Goal: Use online tool/utility: Utilize a website feature to perform a specific function

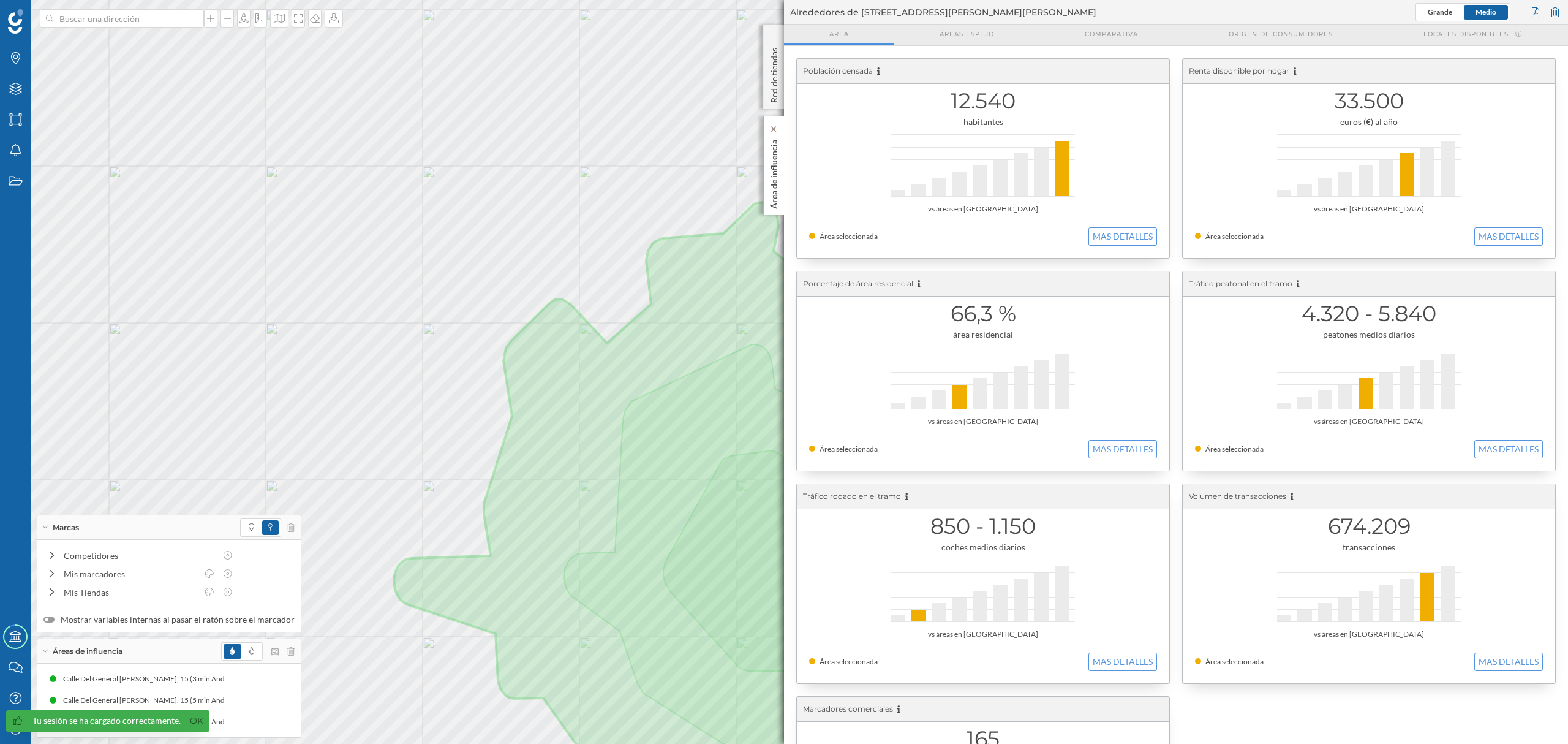
click at [780, 196] on p "Área de influencia" at bounding box center [774, 172] width 12 height 74
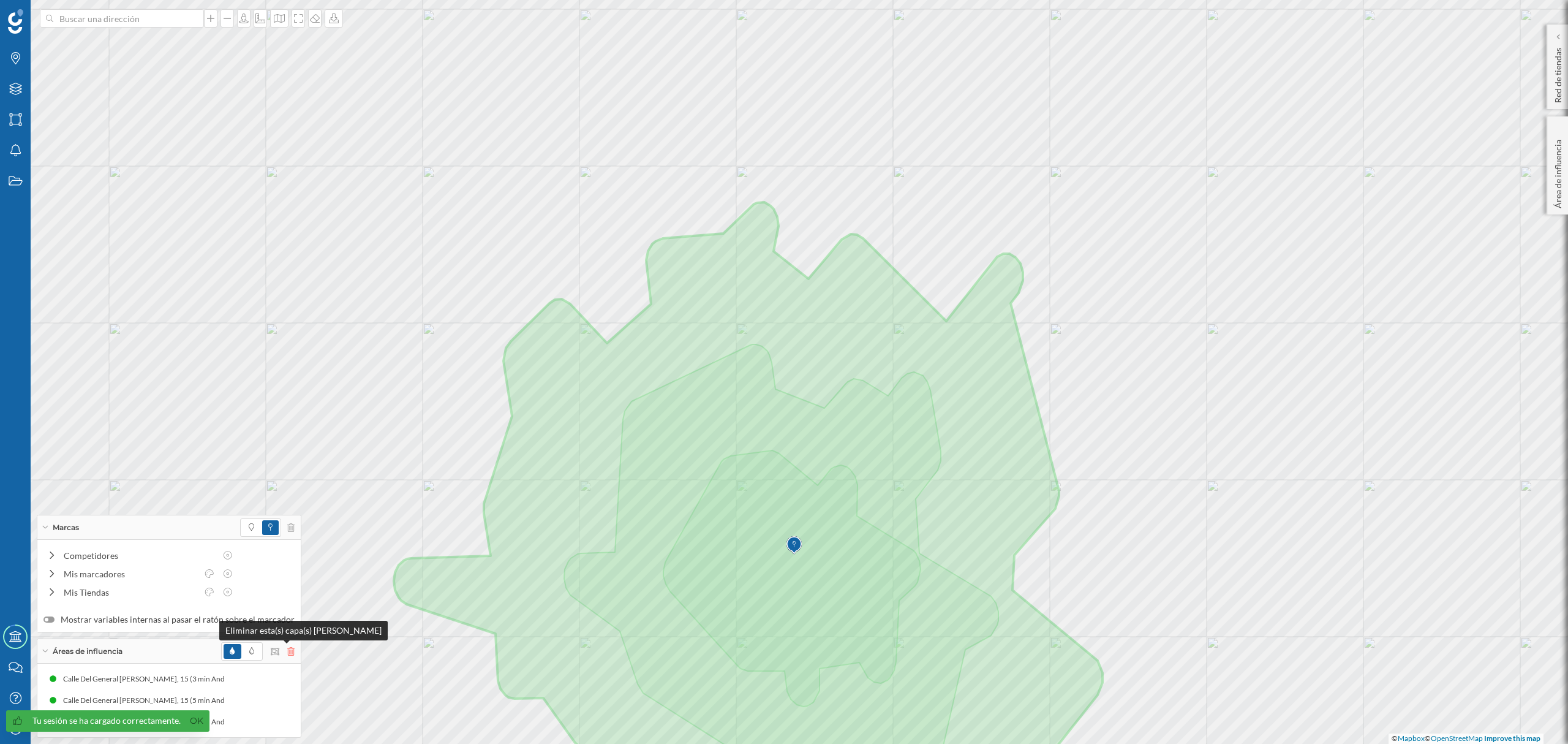
click at [287, 652] on icon at bounding box center [291, 652] width 7 height 9
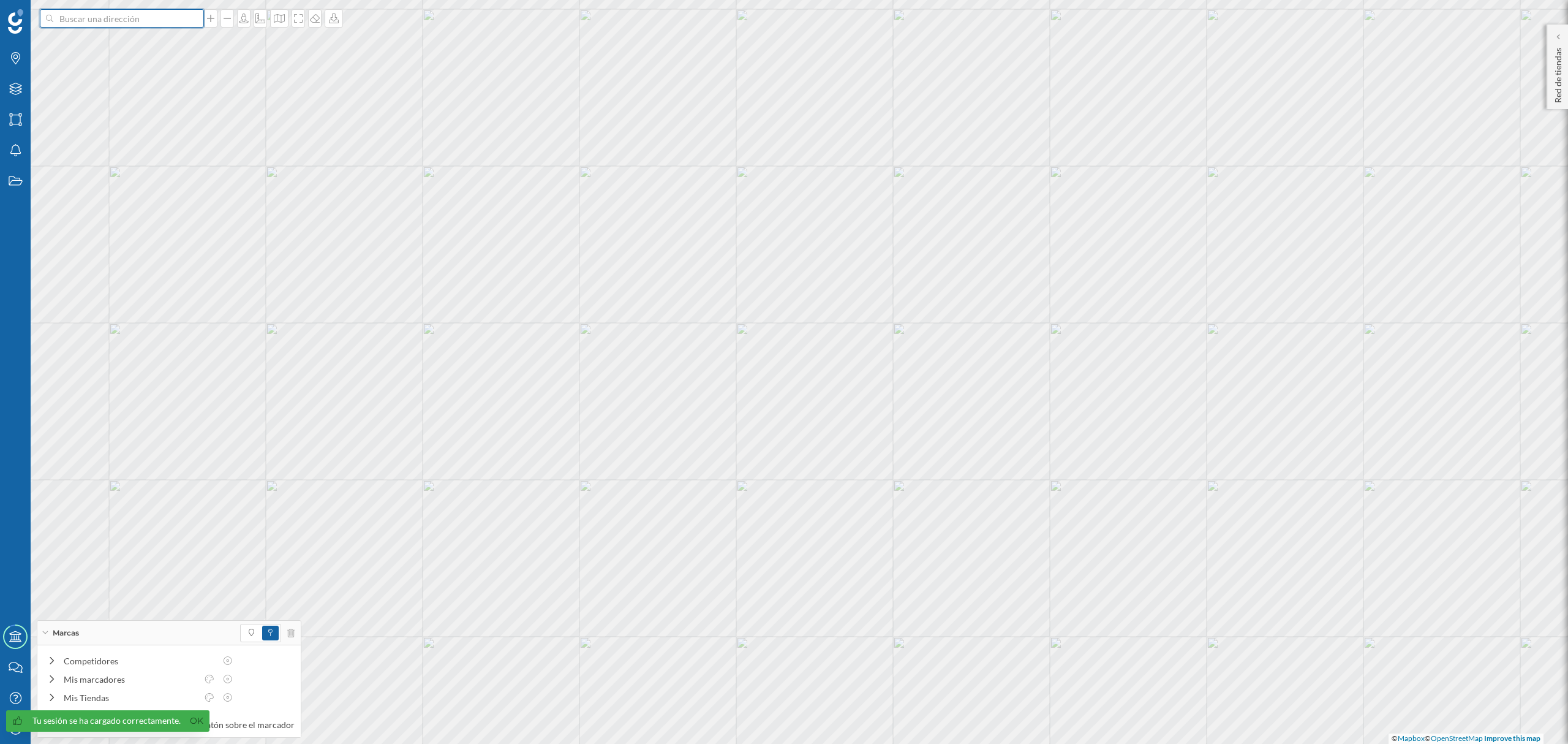
click at [135, 19] on input at bounding box center [122, 18] width 137 height 19
paste input "C. [PERSON_NAME][STREET_ADDRESS]"
type input "C. [PERSON_NAME][STREET_ADDRESS]"
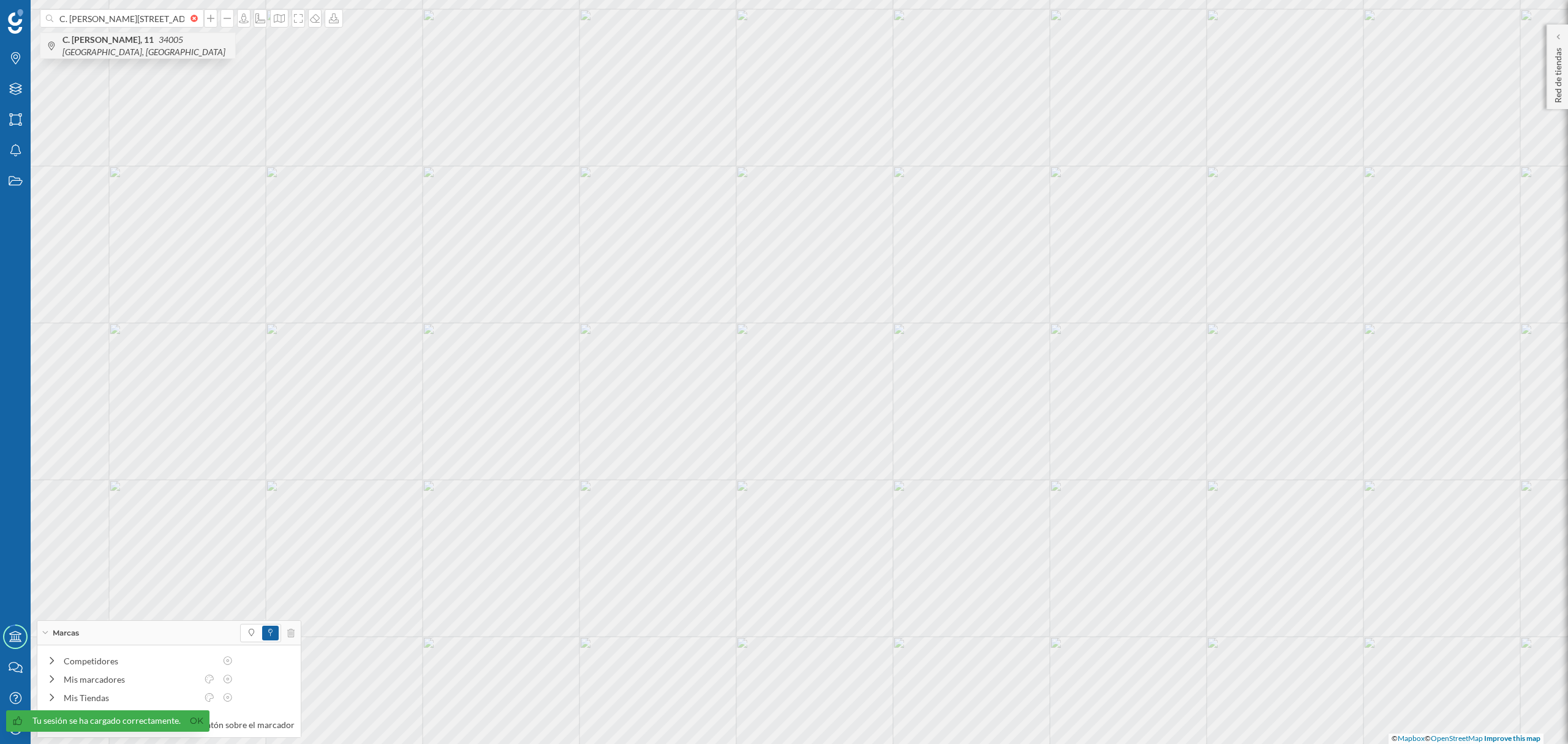
click at [141, 45] on span "C. [PERSON_NAME][STREET_ADDRESS]" at bounding box center [146, 45] width 167 height 25
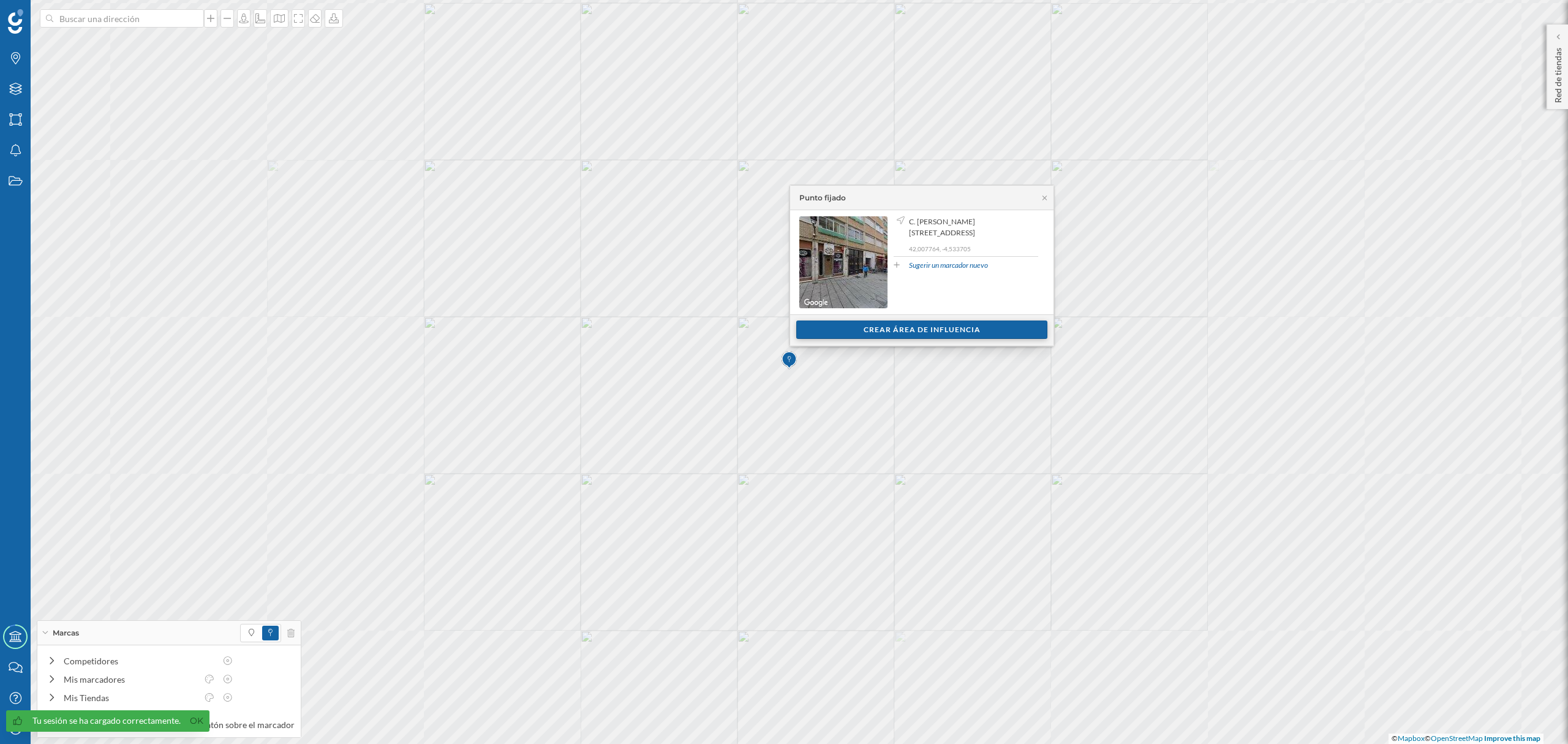
click at [958, 336] on div "Crear área de influencia" at bounding box center [922, 330] width 251 height 19
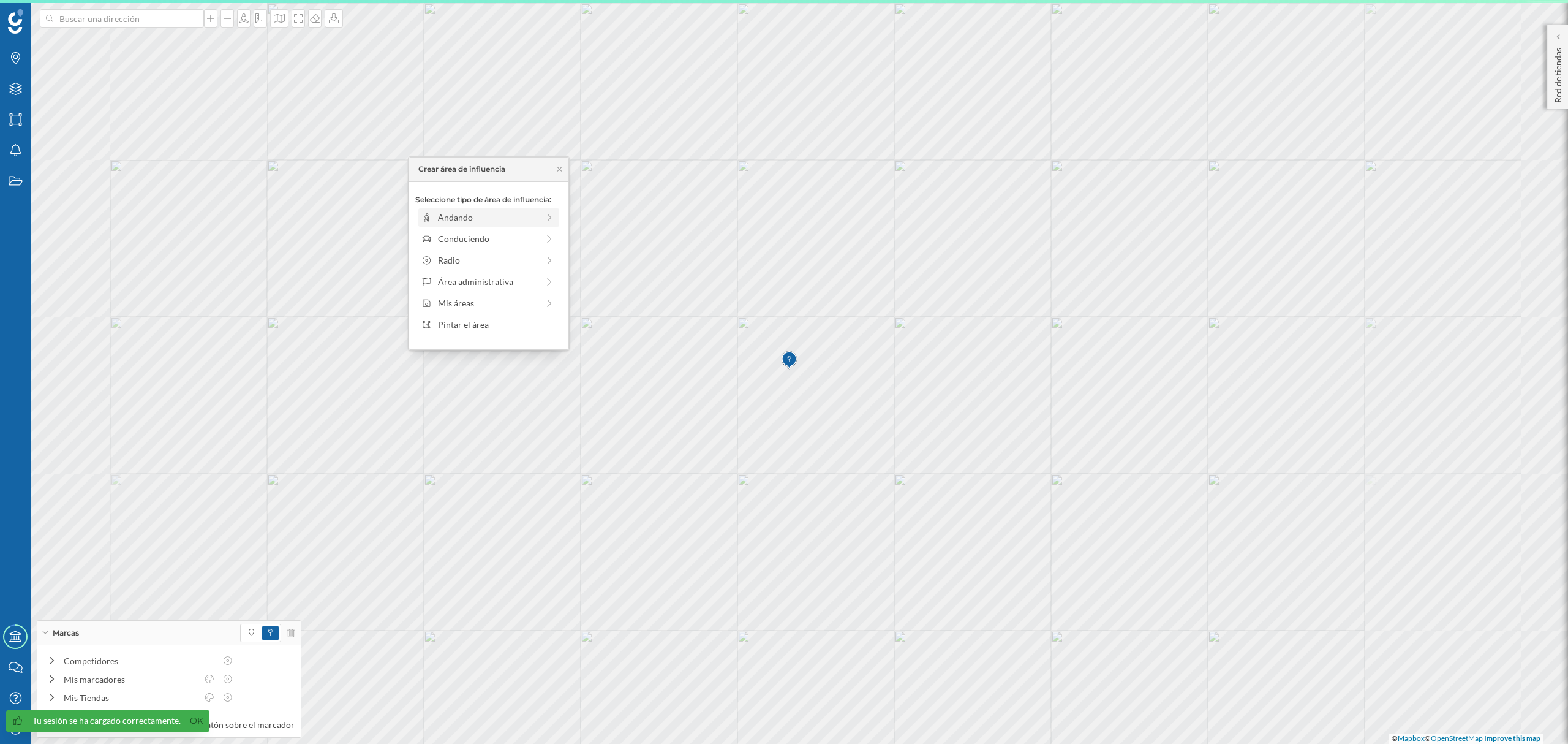
click at [481, 220] on div "Andando" at bounding box center [488, 217] width 100 height 13
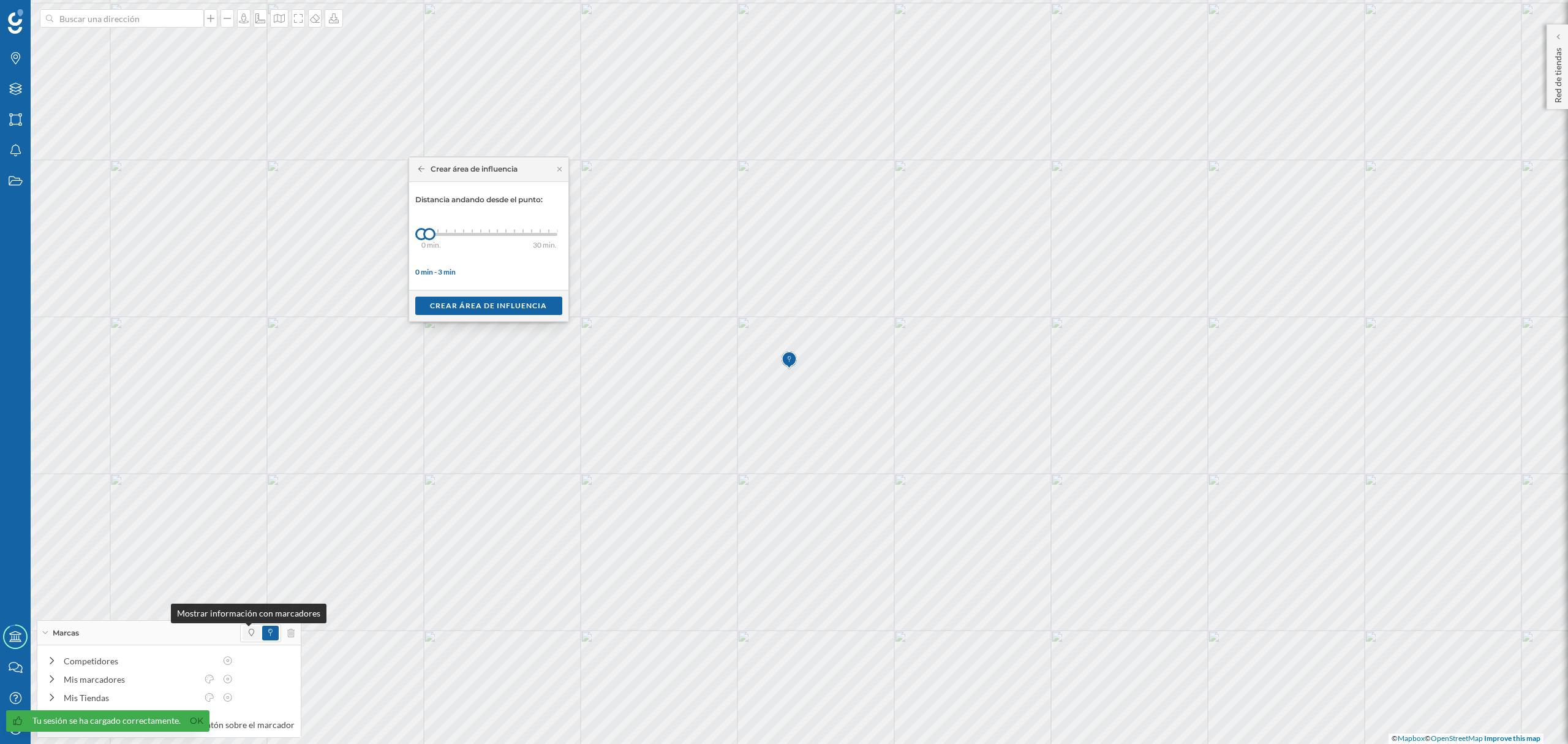
click at [248, 630] on icon at bounding box center [251, 632] width 5 height 7
click at [458, 314] on div "Crear área de influencia" at bounding box center [489, 305] width 129 height 19
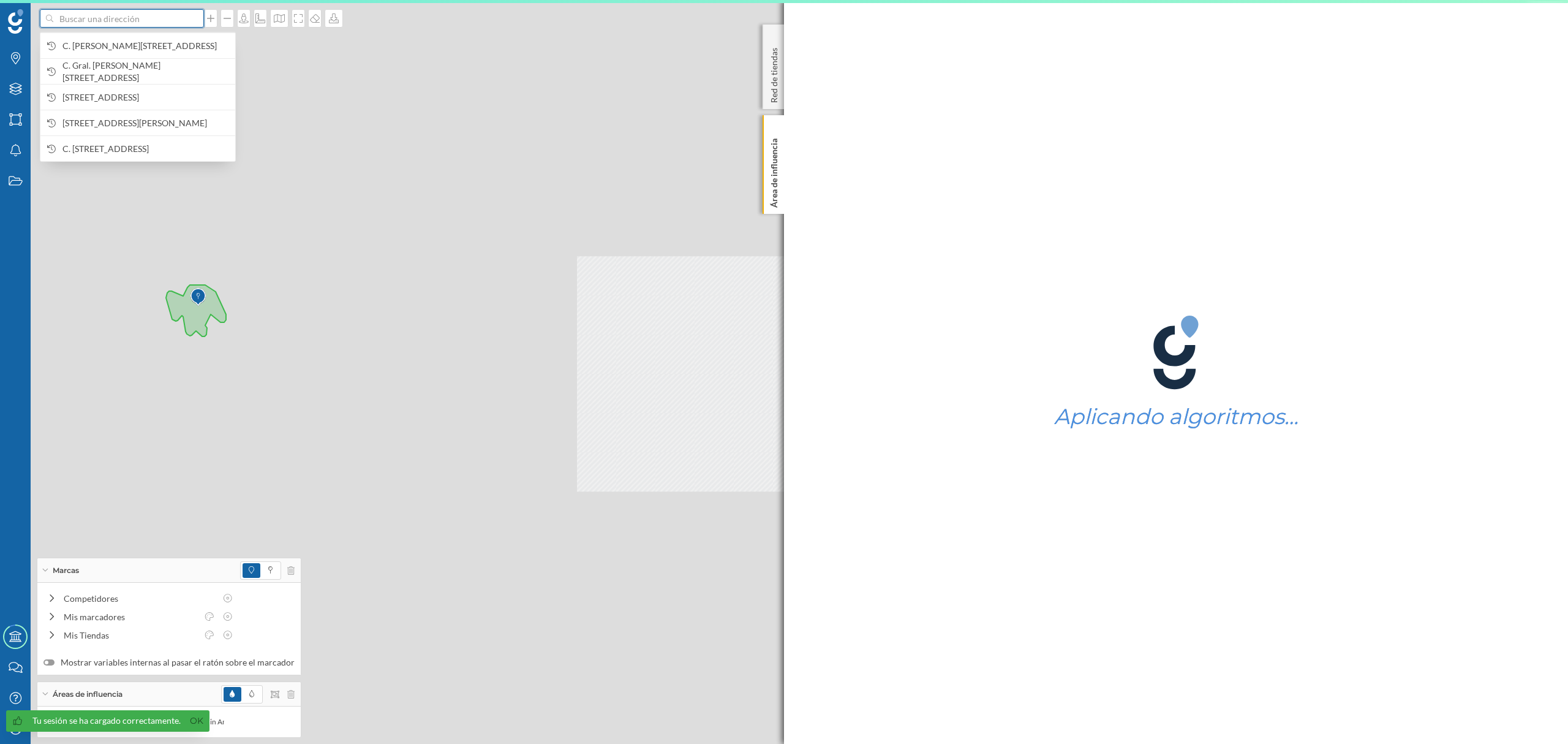
click at [150, 15] on input at bounding box center [122, 18] width 137 height 19
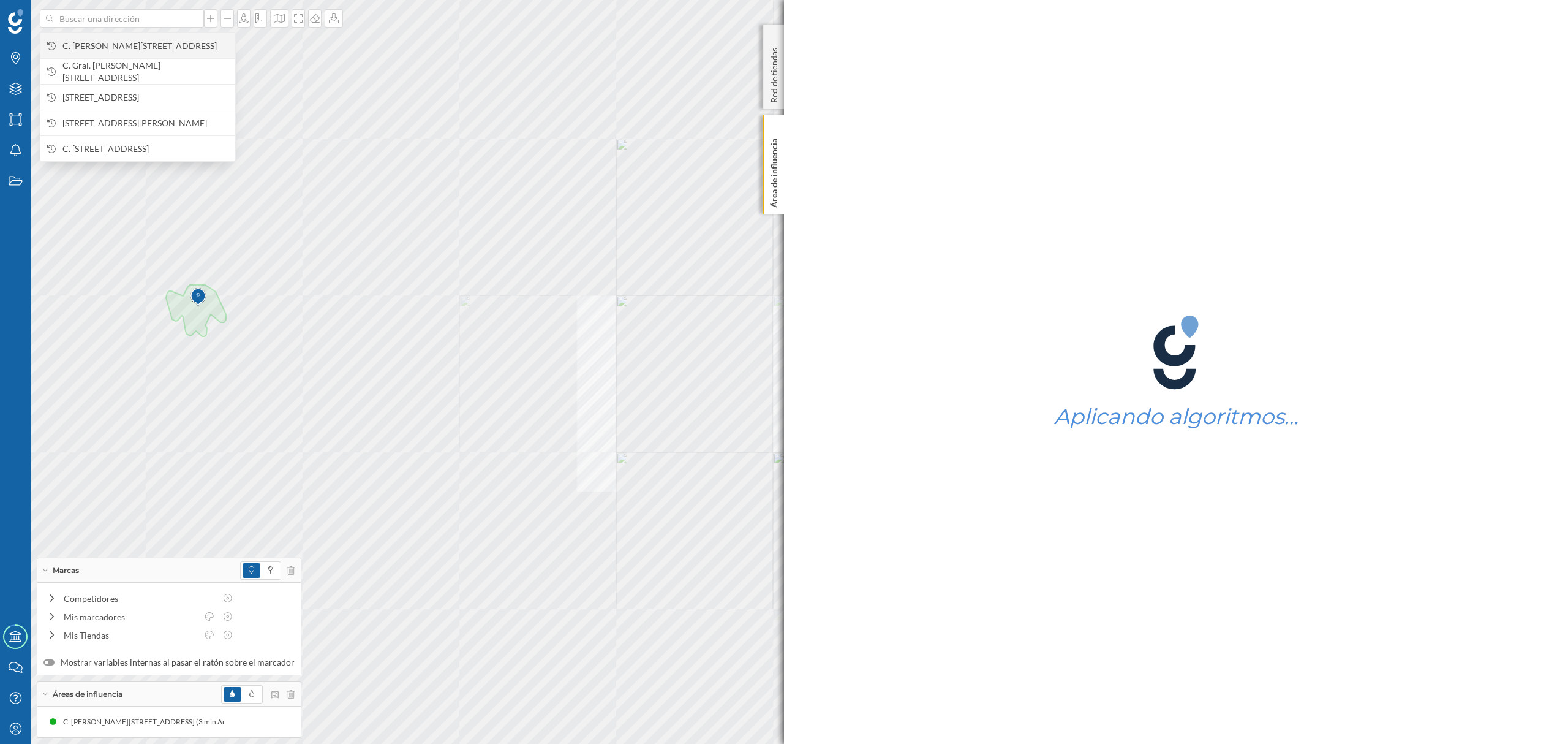
click at [155, 44] on span "C. [PERSON_NAME][STREET_ADDRESS]" at bounding box center [146, 46] width 167 height 12
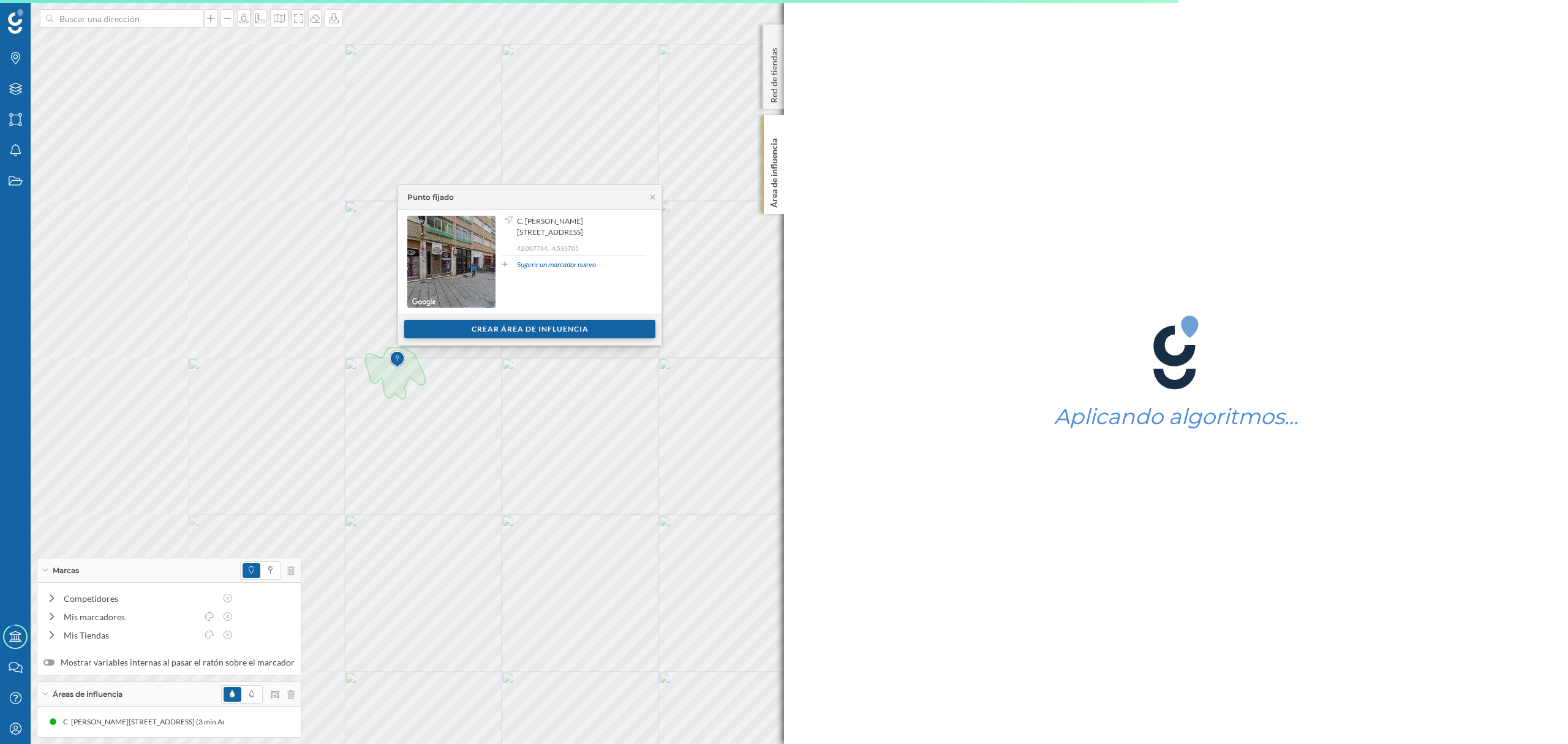
click at [498, 322] on div "Crear área de influencia" at bounding box center [530, 329] width 251 height 19
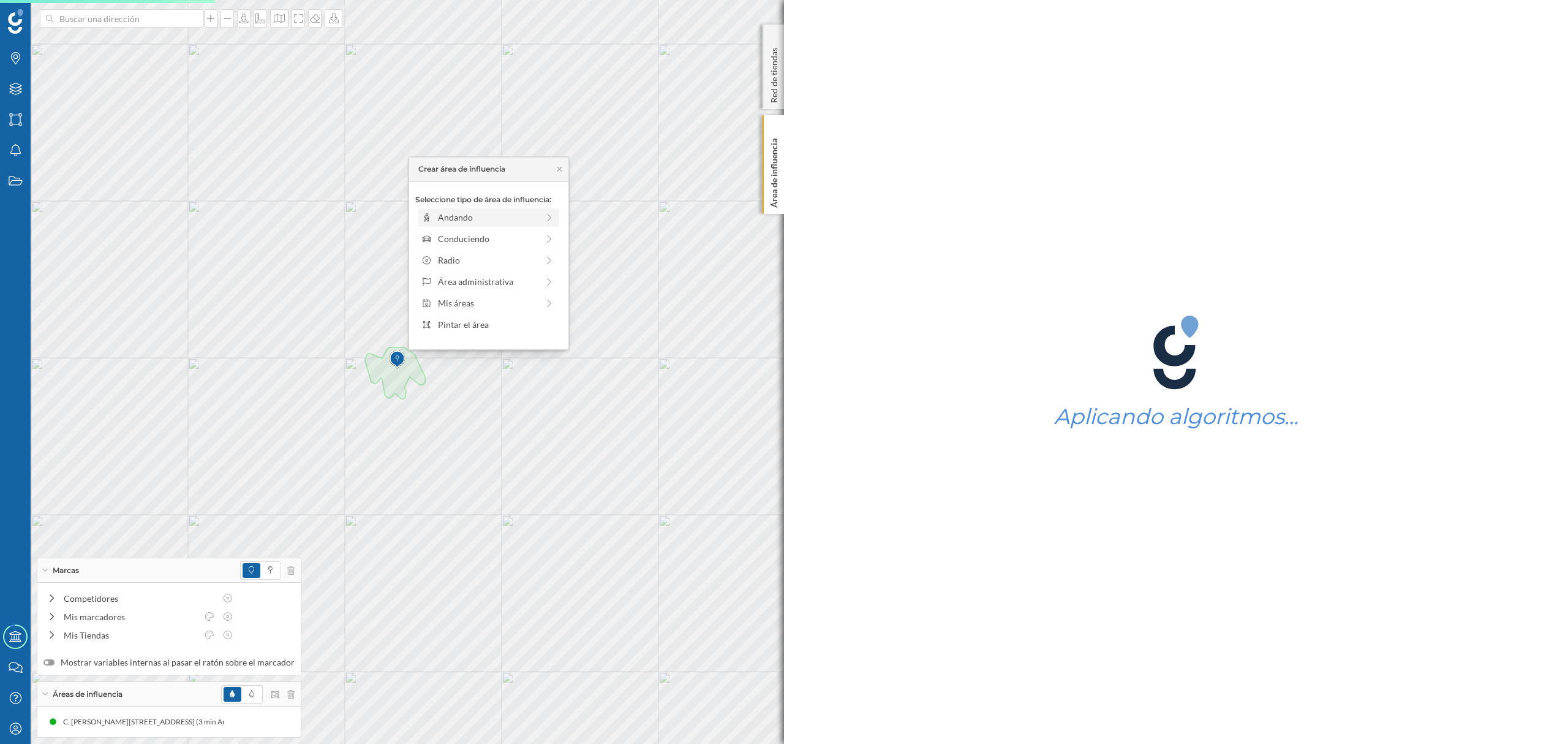
click at [460, 216] on div "Andando" at bounding box center [488, 217] width 100 height 13
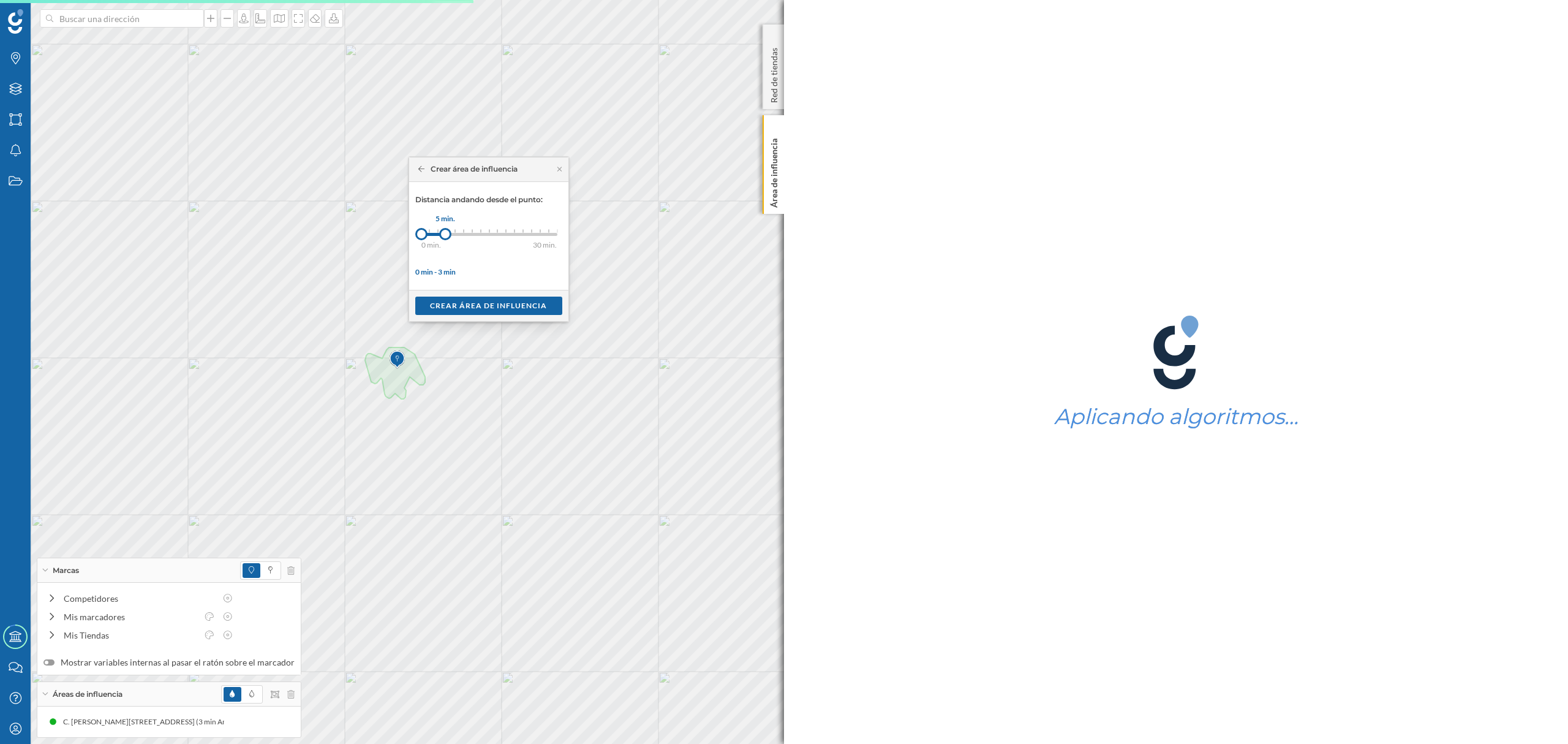
drag, startPoint x: 432, startPoint y: 237, endPoint x: 446, endPoint y: 235, distance: 14.1
click at [446, 235] on div at bounding box center [445, 234] width 12 height 12
click at [466, 304] on div "Crear área de influencia" at bounding box center [489, 305] width 147 height 19
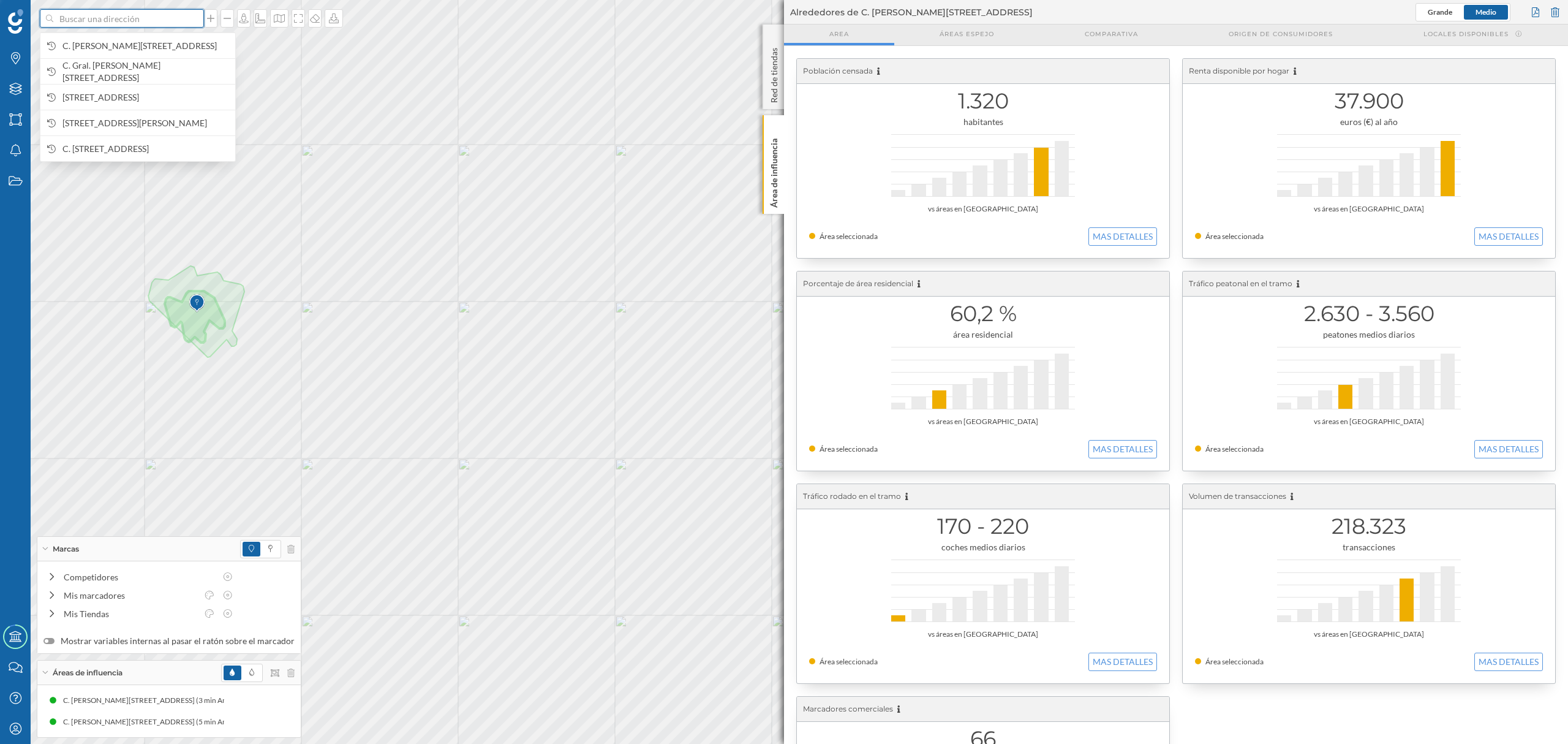
click at [127, 22] on input at bounding box center [122, 18] width 137 height 19
click at [142, 44] on span "C. [PERSON_NAME][STREET_ADDRESS]" at bounding box center [146, 46] width 167 height 12
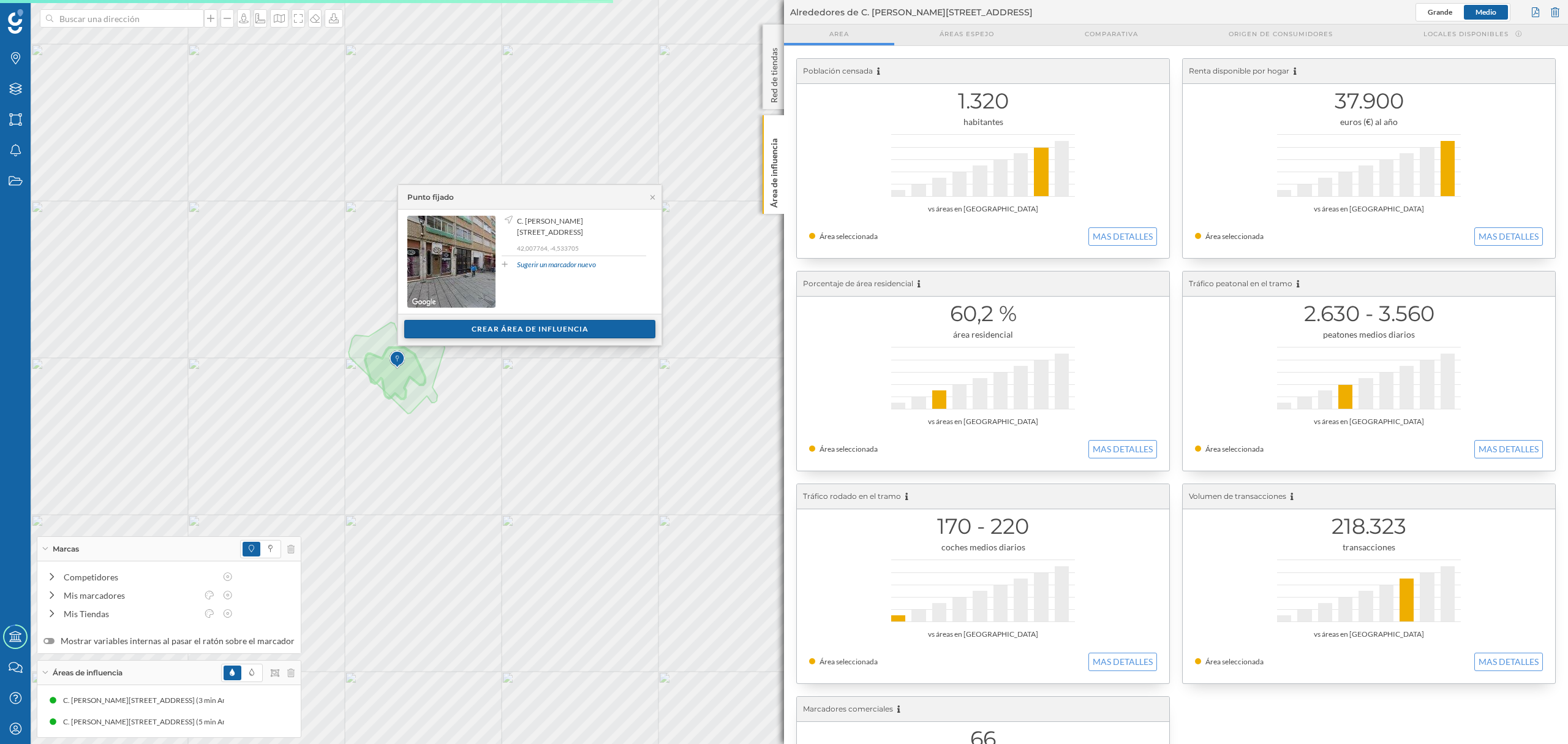
click at [459, 329] on div "Crear área de influencia" at bounding box center [530, 329] width 251 height 19
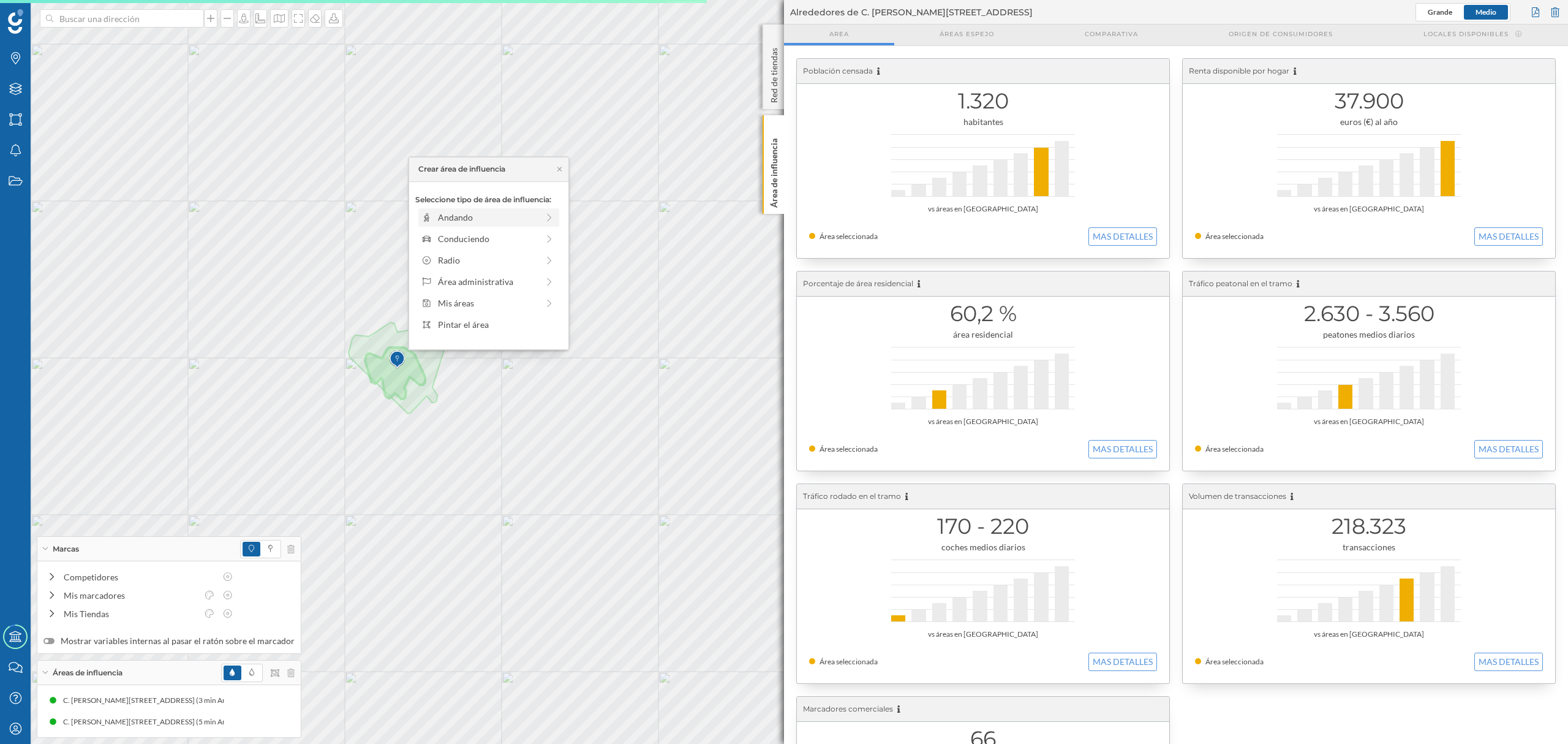
click at [457, 219] on div "Andando" at bounding box center [488, 217] width 100 height 13
drag, startPoint x: 432, startPoint y: 237, endPoint x: 472, endPoint y: 234, distance: 40.1
click at [472, 234] on div at bounding box center [469, 234] width 12 height 12
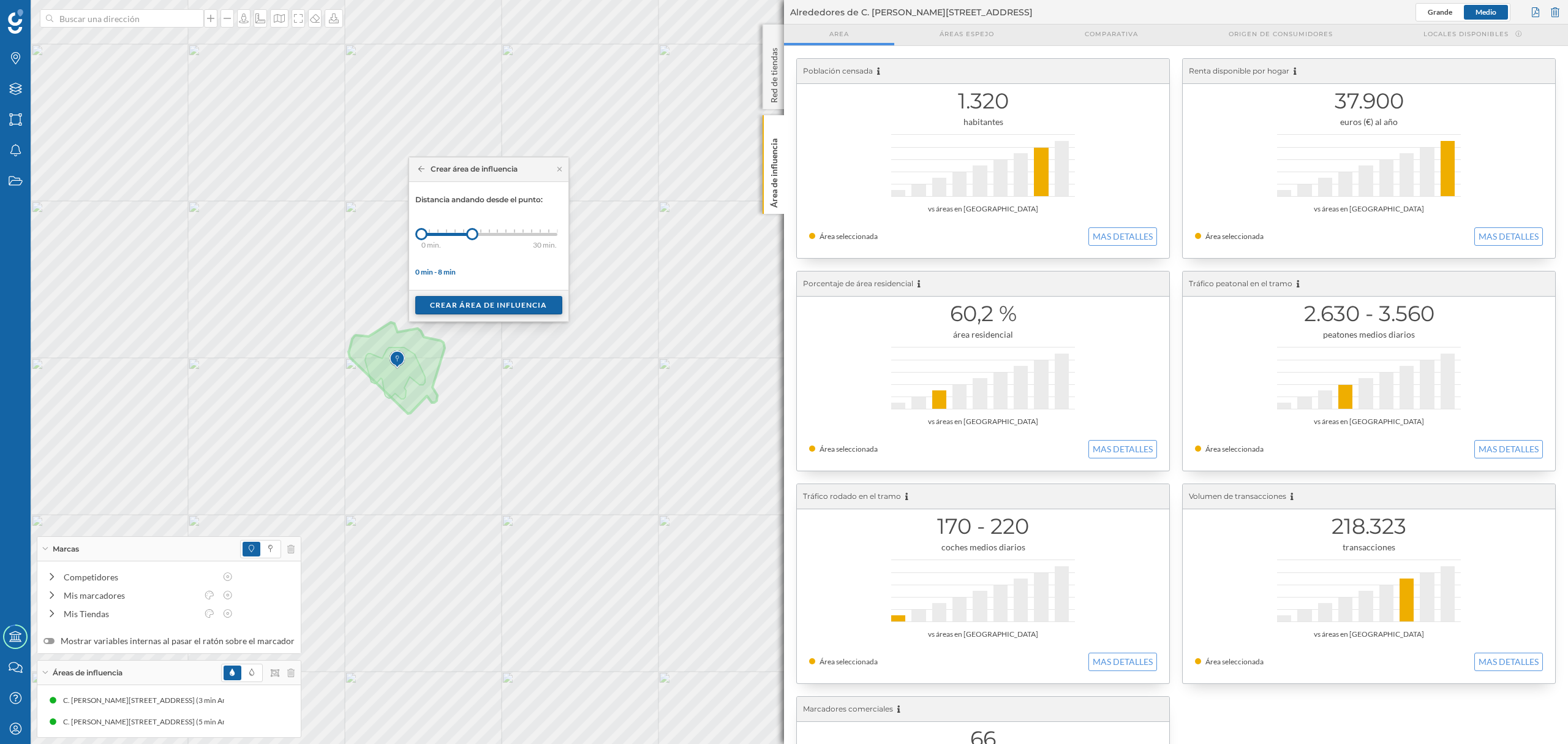
click at [468, 304] on div "Crear área de influencia" at bounding box center [489, 305] width 147 height 19
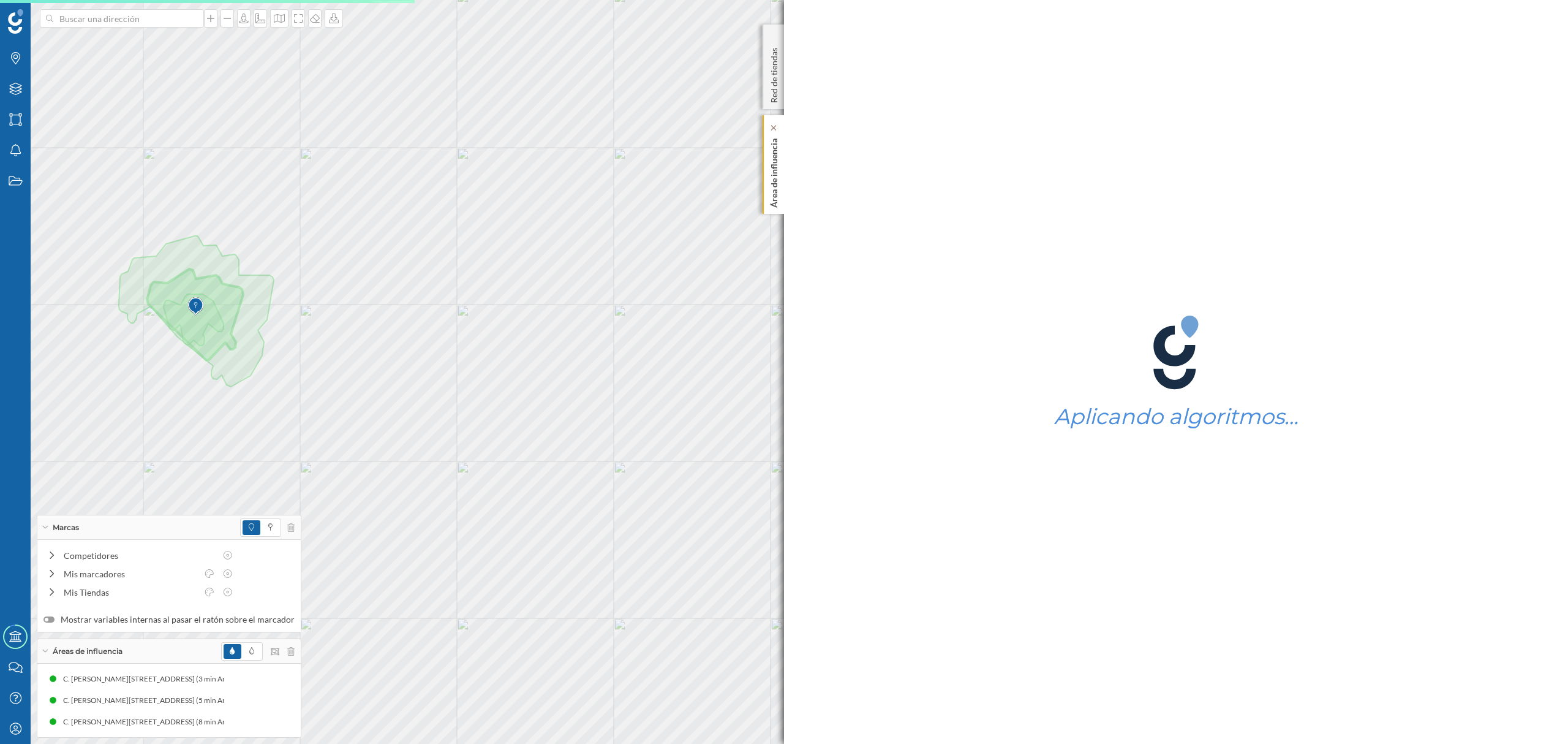
click at [777, 199] on p "Área de influencia" at bounding box center [774, 171] width 12 height 74
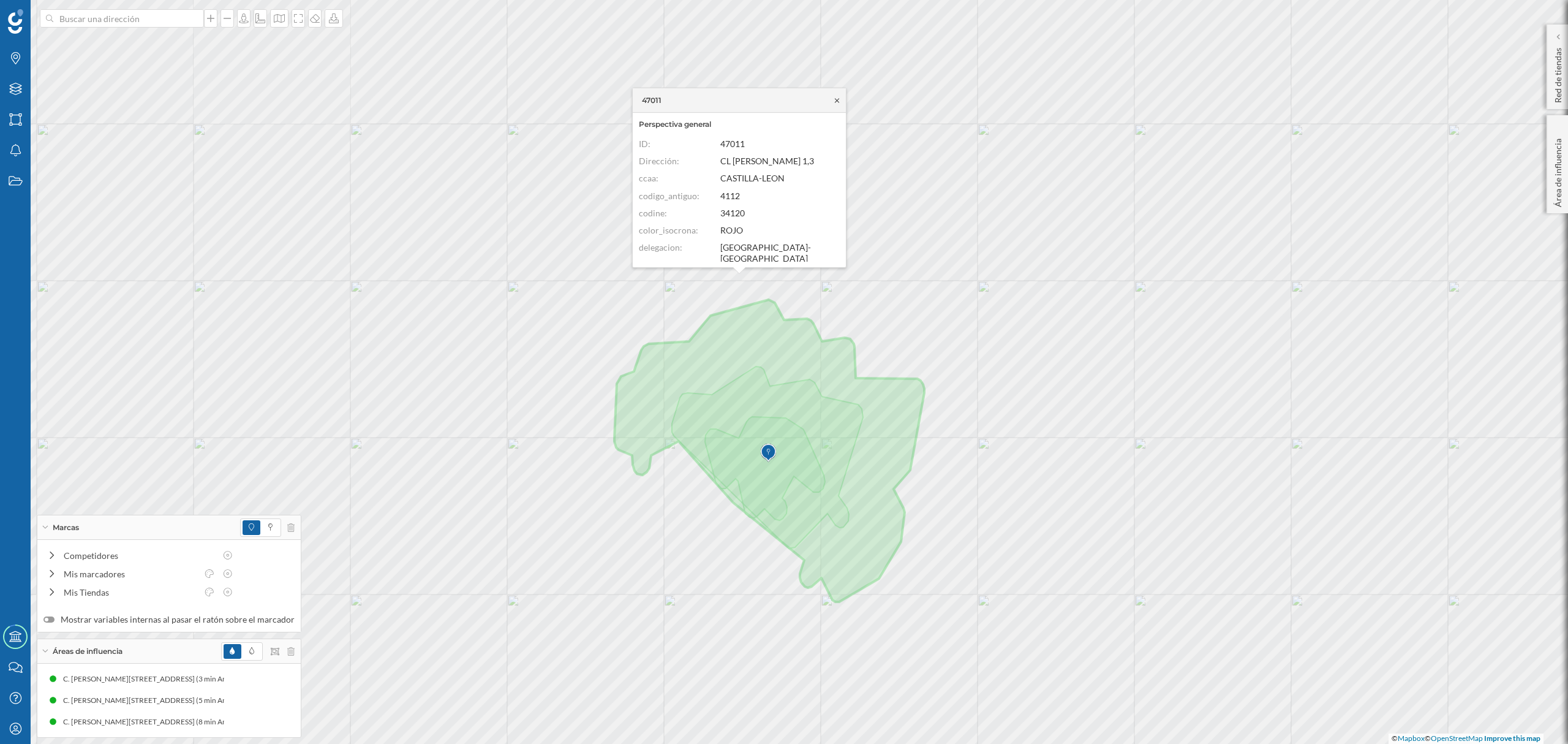
click at [833, 98] on icon at bounding box center [837, 100] width 9 height 7
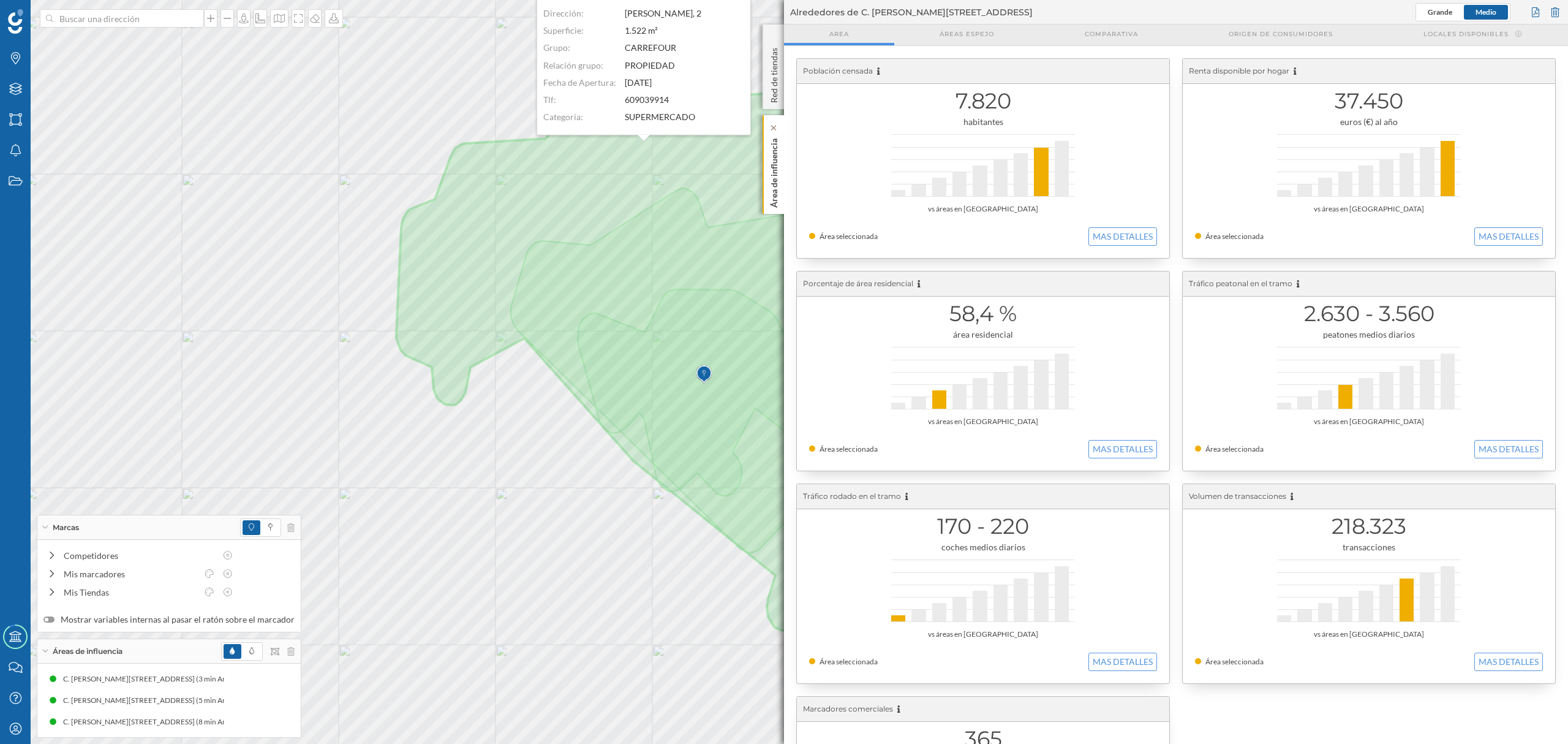
click at [777, 211] on div "Área de influencia" at bounding box center [773, 164] width 22 height 99
